Goal: Task Accomplishment & Management: Manage account settings

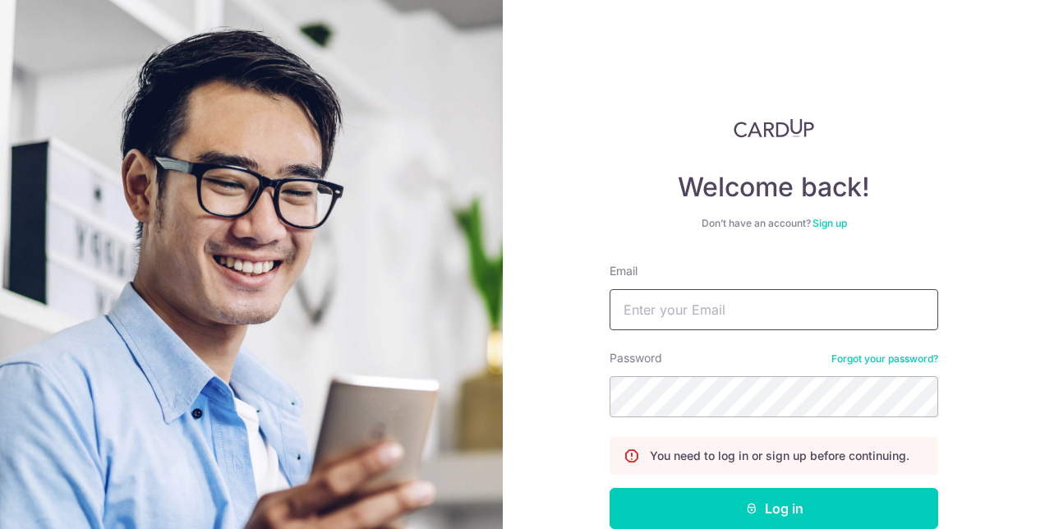
click at [646, 310] on input "Email" at bounding box center [773, 309] width 329 height 41
type input "[PERSON_NAME][EMAIL_ADDRESS][DOMAIN_NAME]"
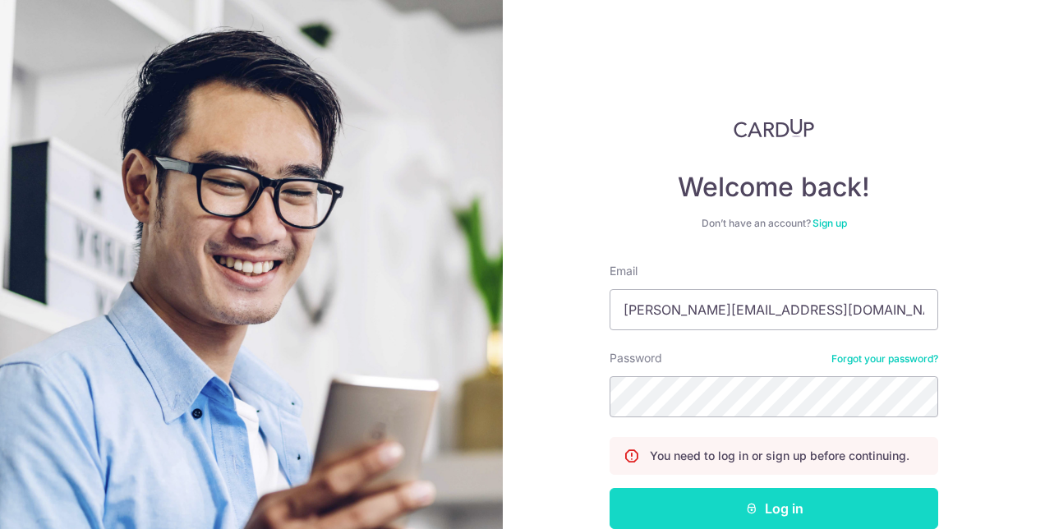
click at [762, 500] on button "Log in" at bounding box center [773, 508] width 329 height 41
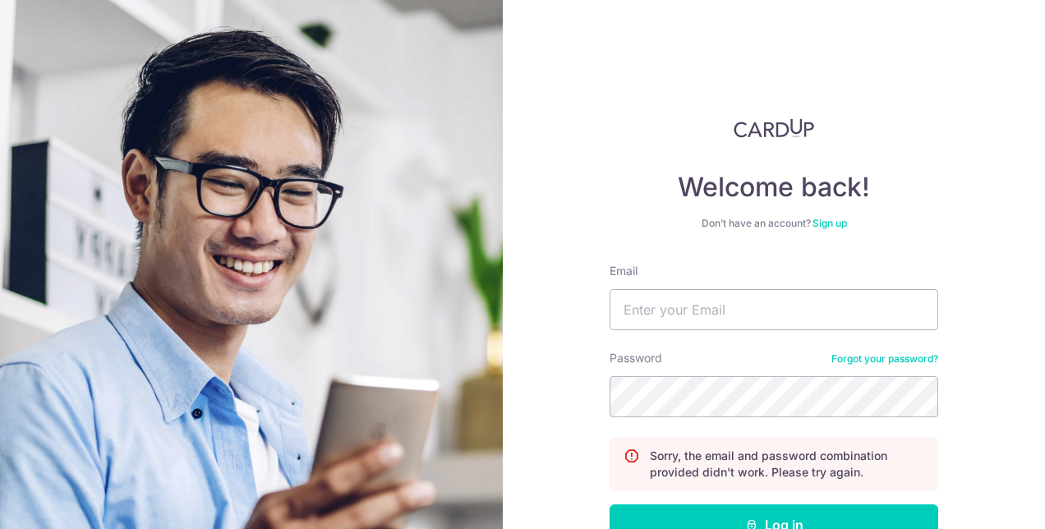
scroll to position [82, 0]
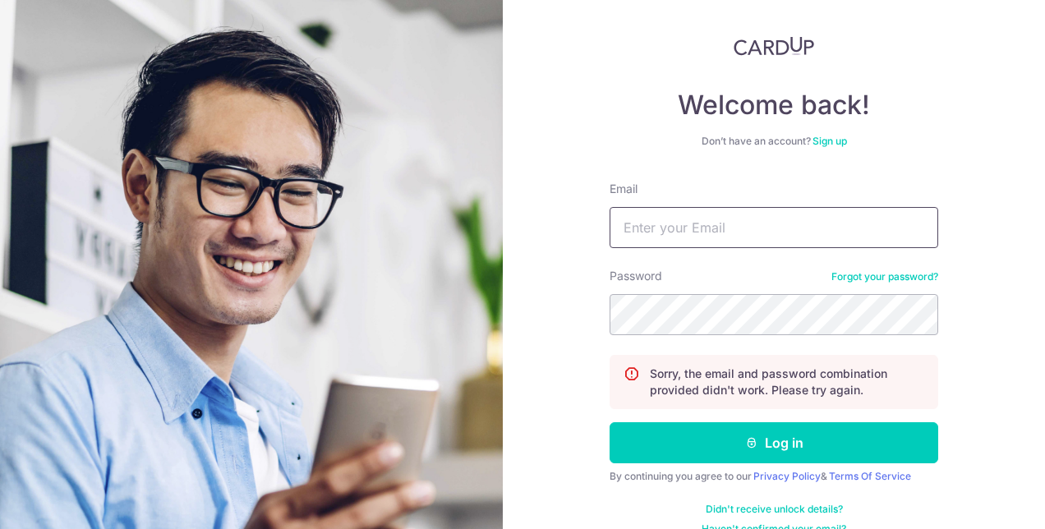
click at [683, 237] on input "Email" at bounding box center [773, 227] width 329 height 41
type input "[PERSON_NAME][EMAIL_ADDRESS][DOMAIN_NAME]"
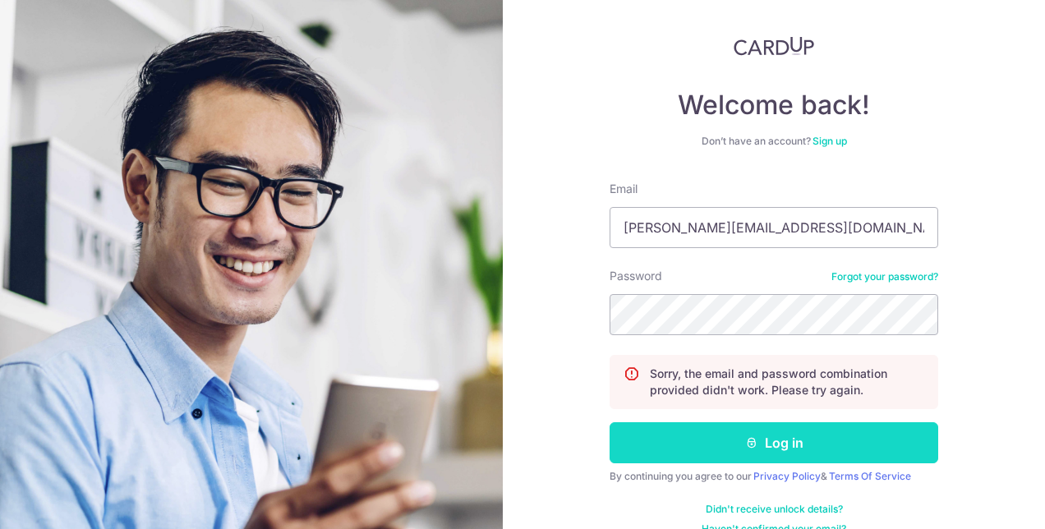
drag, startPoint x: 776, startPoint y: 457, endPoint x: 765, endPoint y: 460, distance: 11.2
click at [774, 452] on button "Log in" at bounding box center [773, 442] width 329 height 41
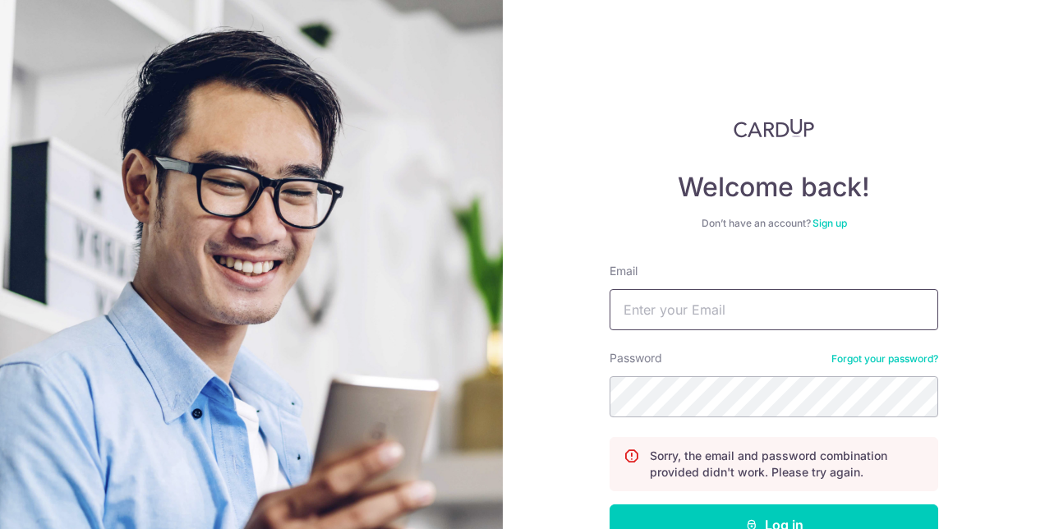
click at [739, 315] on input "Email" at bounding box center [773, 309] width 329 height 41
type input "[PERSON_NAME][EMAIL_ADDRESS][DOMAIN_NAME]"
click at [609, 504] on button "Log in" at bounding box center [773, 524] width 329 height 41
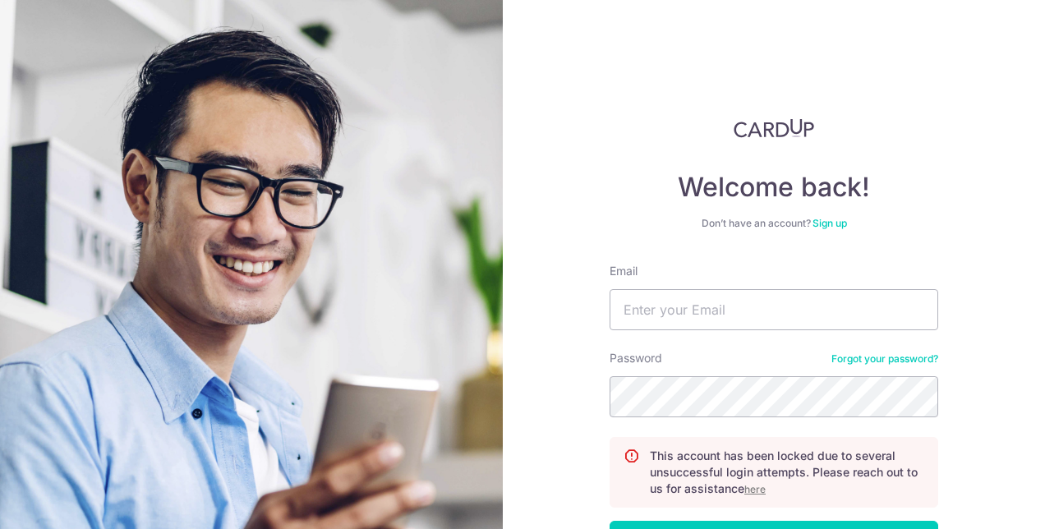
click at [749, 485] on u "here" at bounding box center [754, 489] width 21 height 12
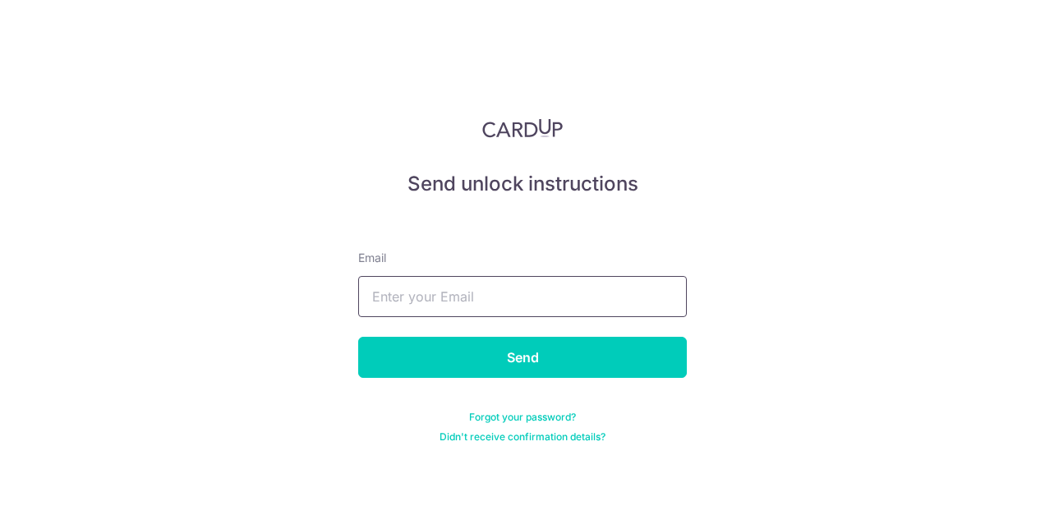
drag, startPoint x: 581, startPoint y: 289, endPoint x: 591, endPoint y: 295, distance: 11.4
click at [581, 289] on input "text" at bounding box center [522, 296] width 329 height 41
type input "[PERSON_NAME][EMAIL_ADDRESS][DOMAIN_NAME]"
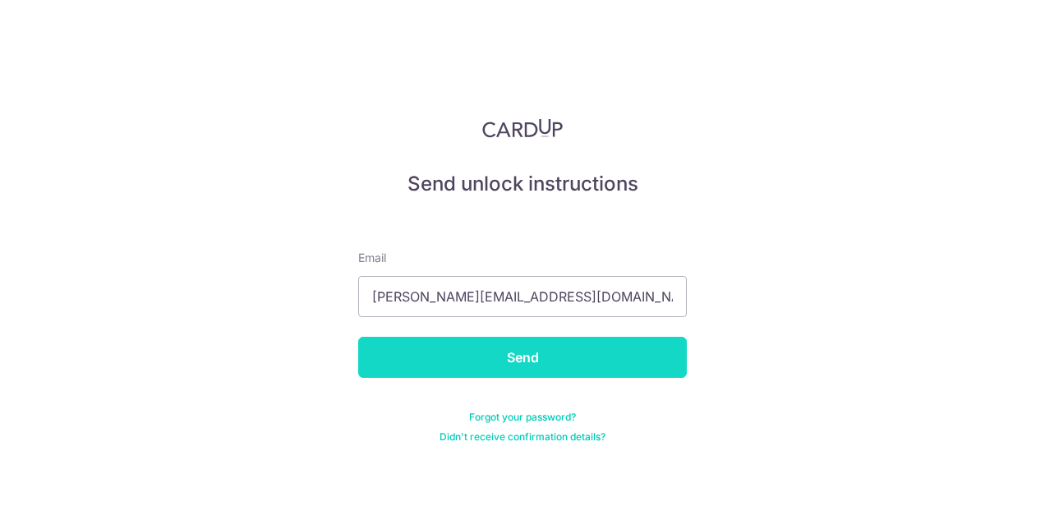
click at [480, 355] on input "Send" at bounding box center [522, 357] width 329 height 41
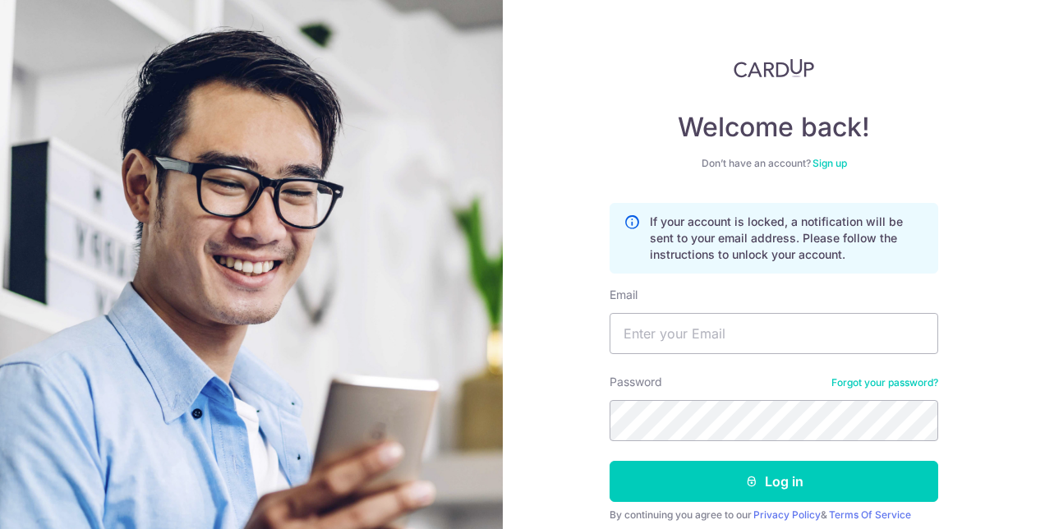
scroll to position [82, 0]
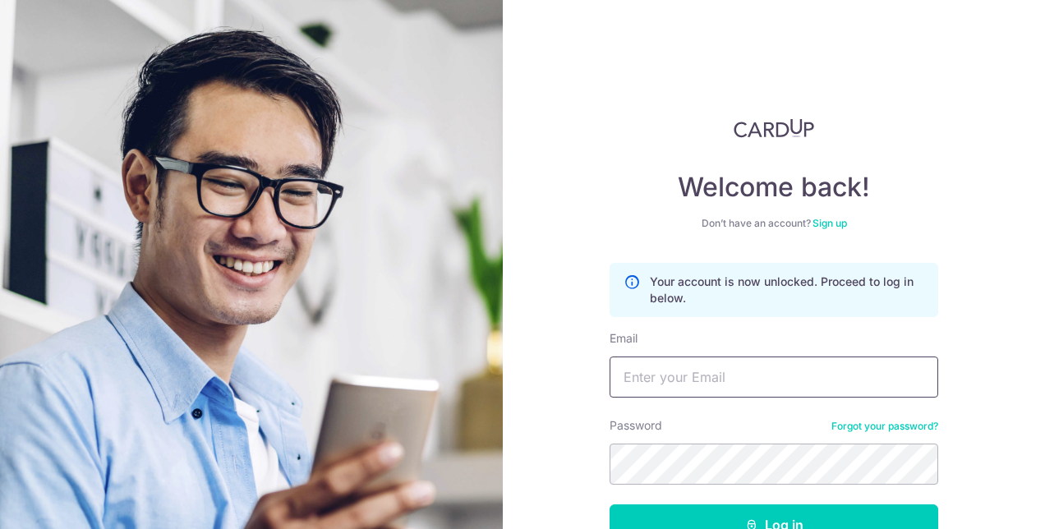
click at [749, 389] on input "Email" at bounding box center [773, 376] width 329 height 41
click at [742, 385] on input "[PERSON_NAME][EMAIL_ADDRESS]" at bounding box center [773, 376] width 329 height 41
type input "[PERSON_NAME][EMAIL_ADDRESS][DOMAIN_NAME]"
